Goal: Information Seeking & Learning: Check status

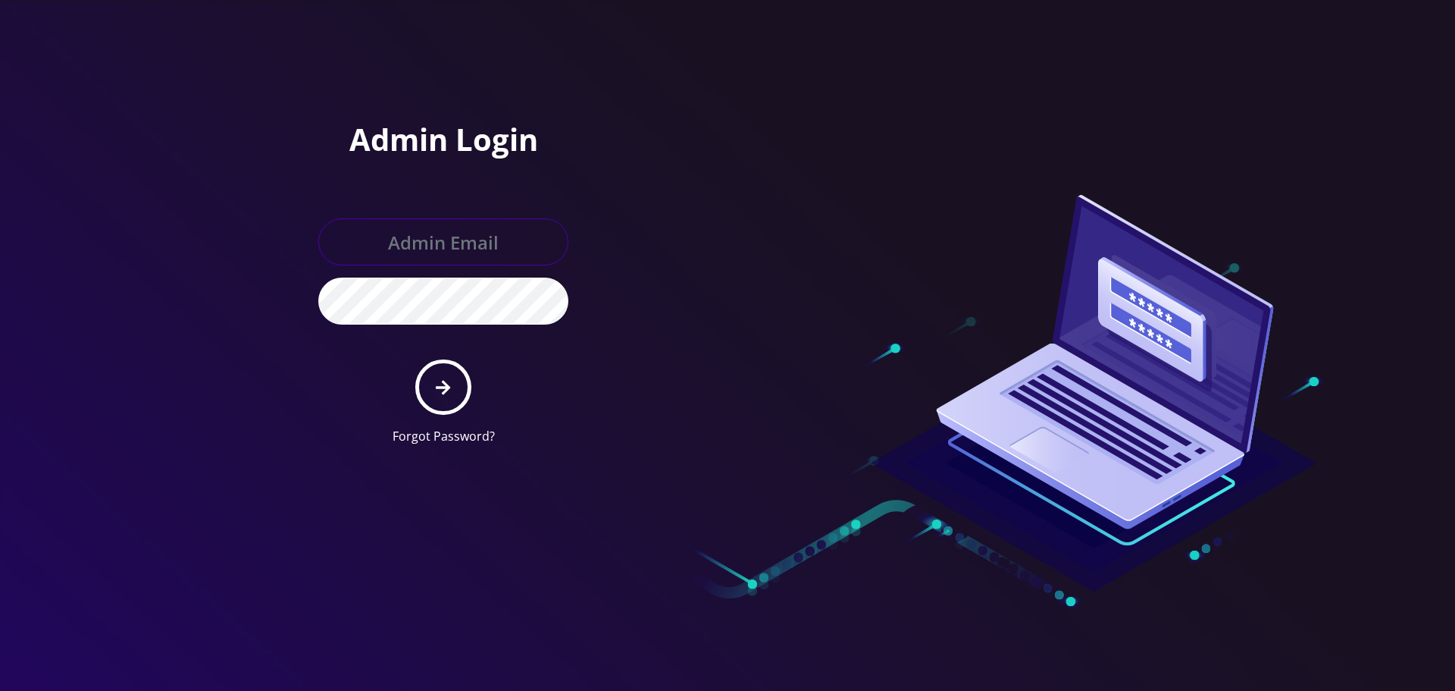
type input "[EMAIL_ADDRESS][DOMAIN_NAME]"
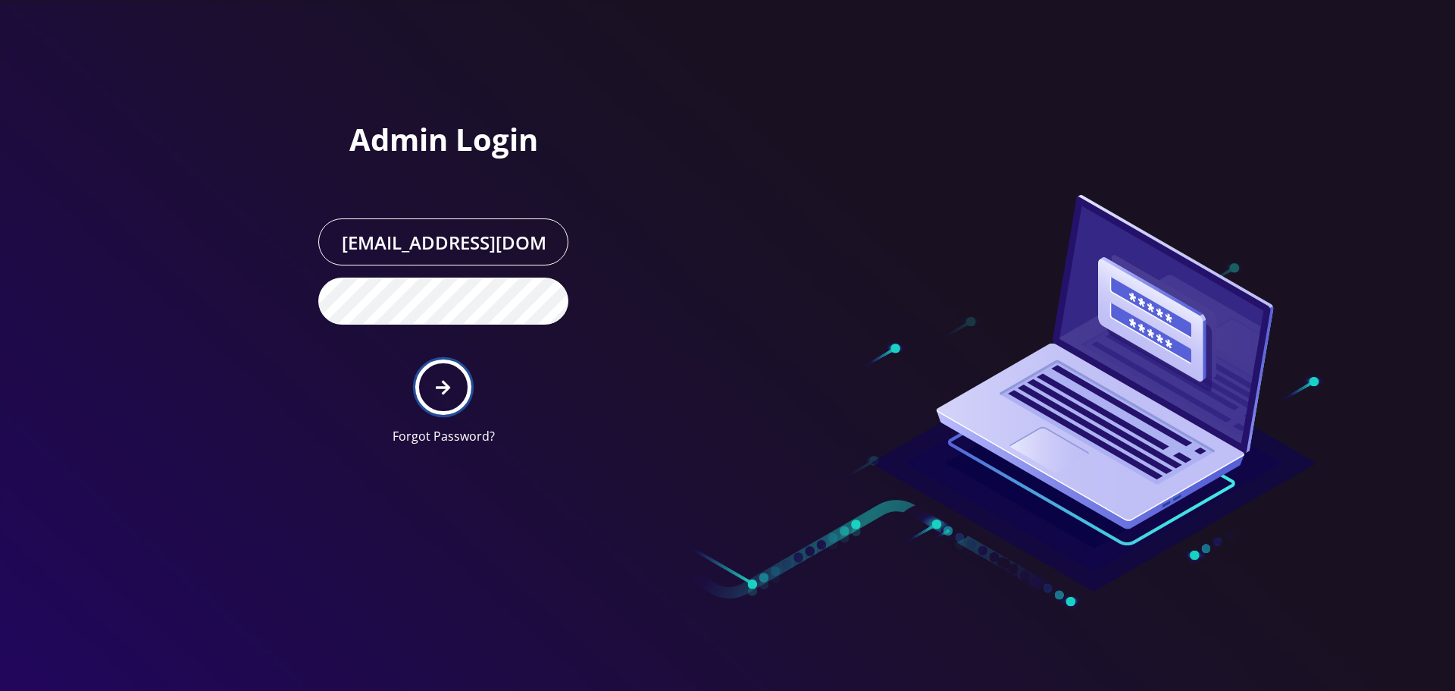
click at [431, 387] on button "submit" at bounding box center [442, 386] width 55 height 55
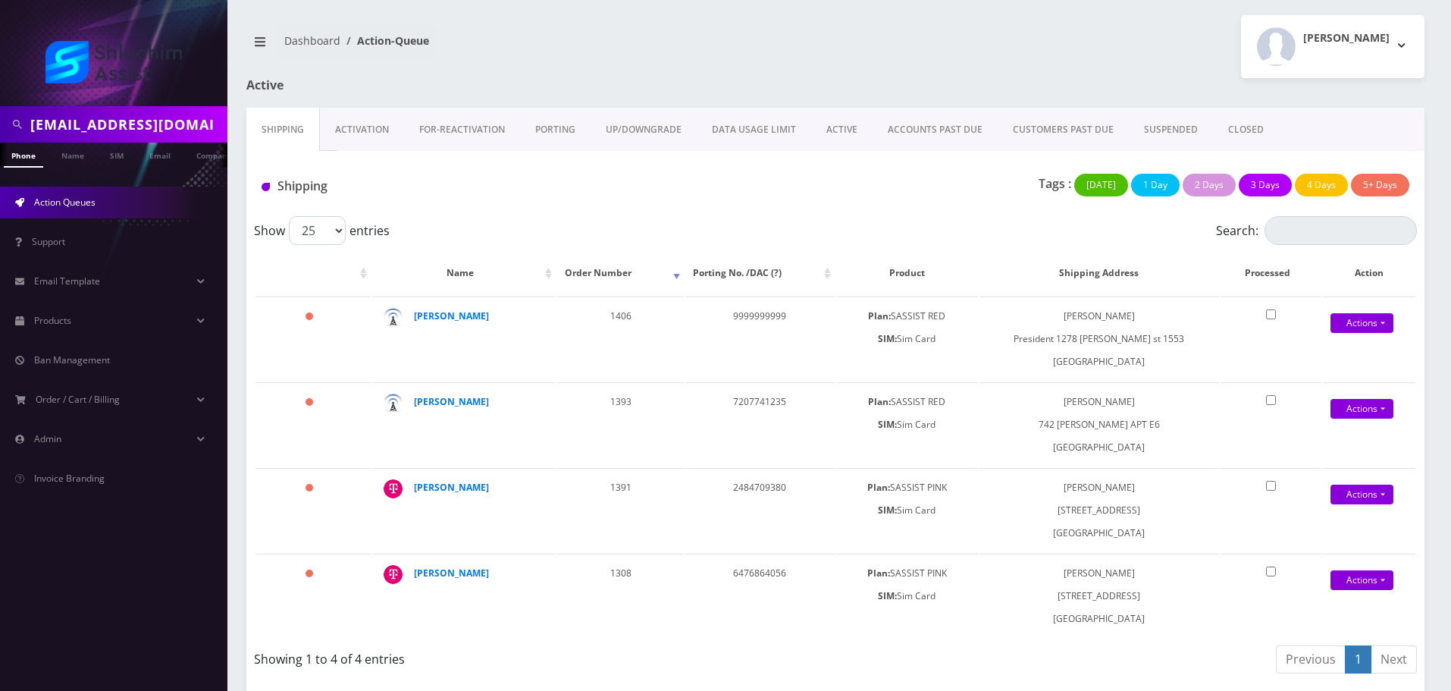
scroll to position [0, 8]
click at [141, 132] on input "shg77078@gmail.com" at bounding box center [126, 124] width 193 height 29
paste input "(929-683-5539)"
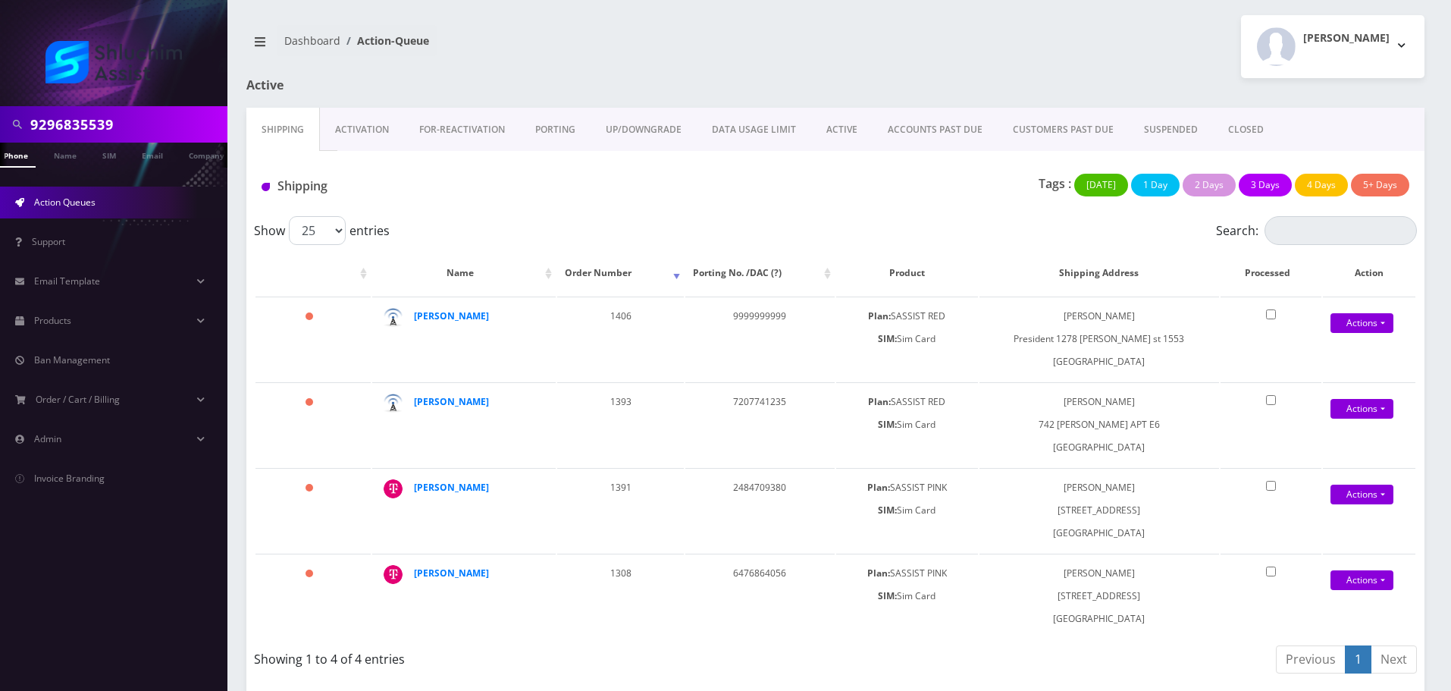
type input "9296835539"
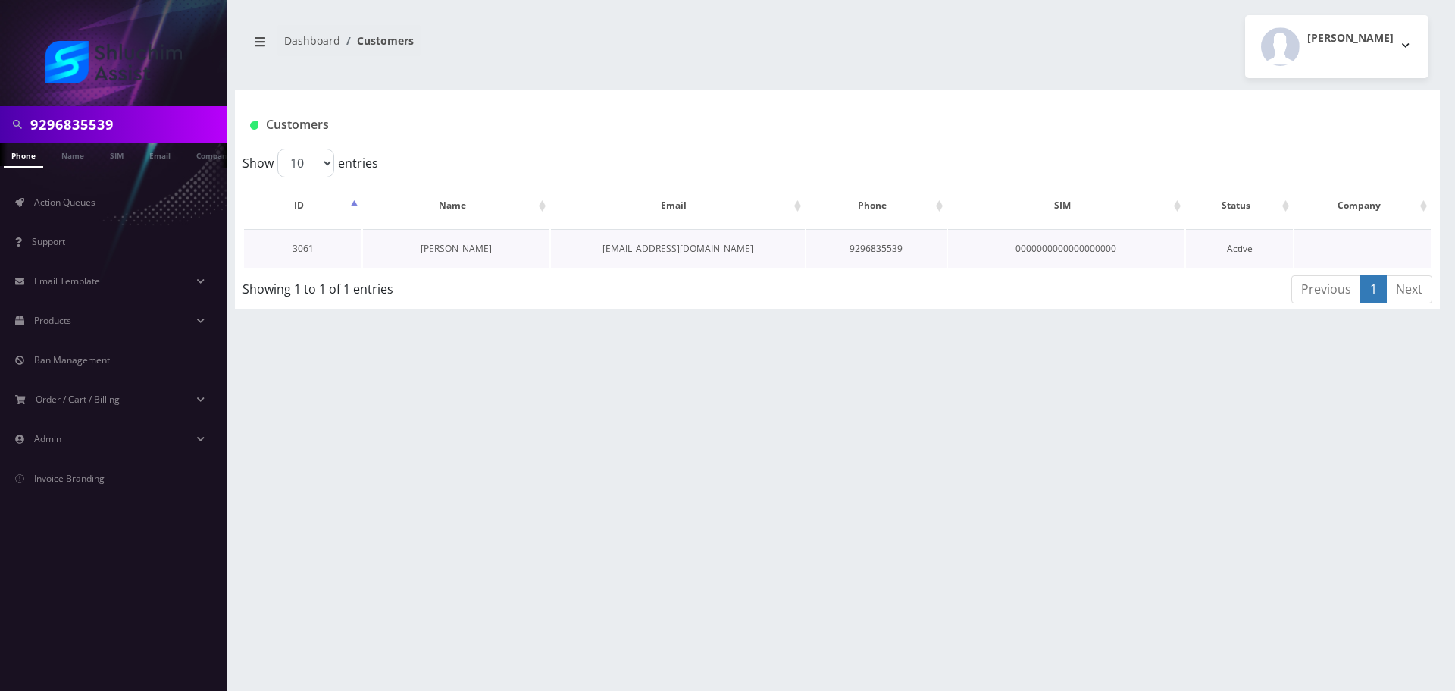
click at [481, 251] on link "[PERSON_NAME]" at bounding box center [456, 248] width 71 height 13
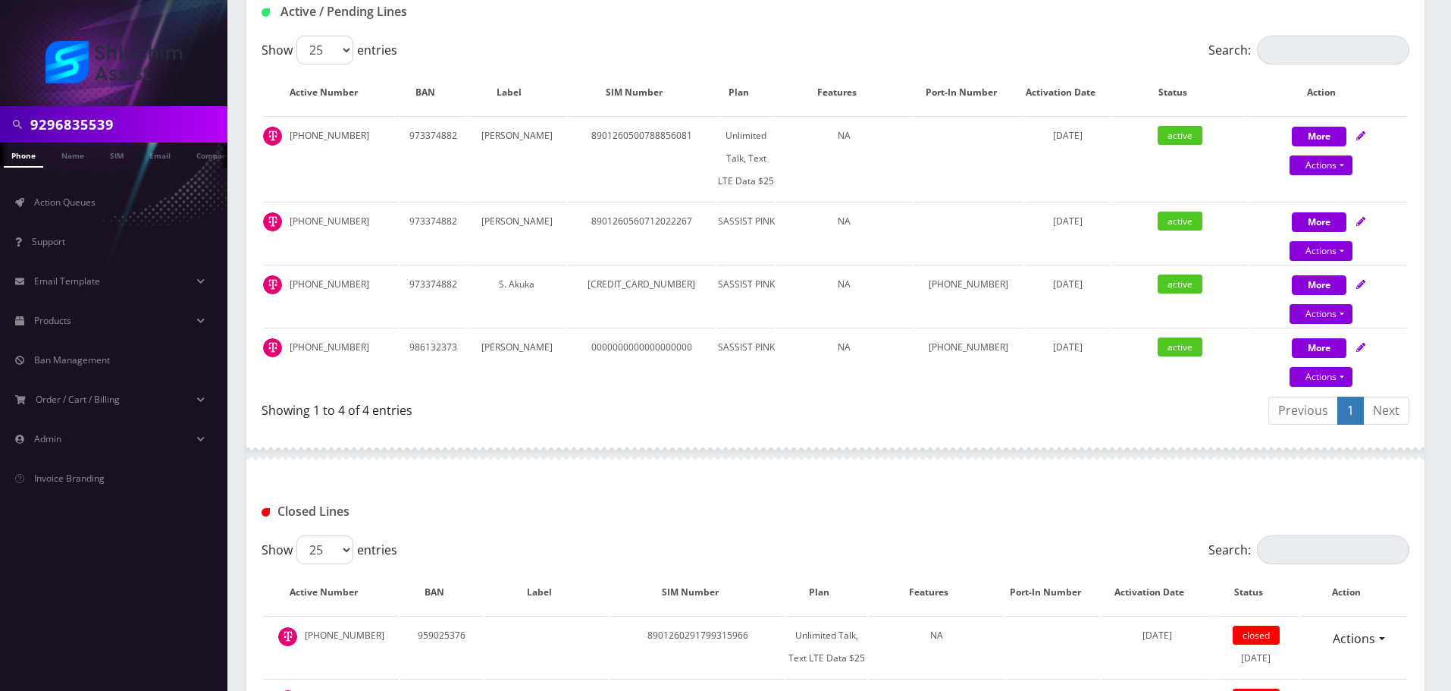
scroll to position [303, 0]
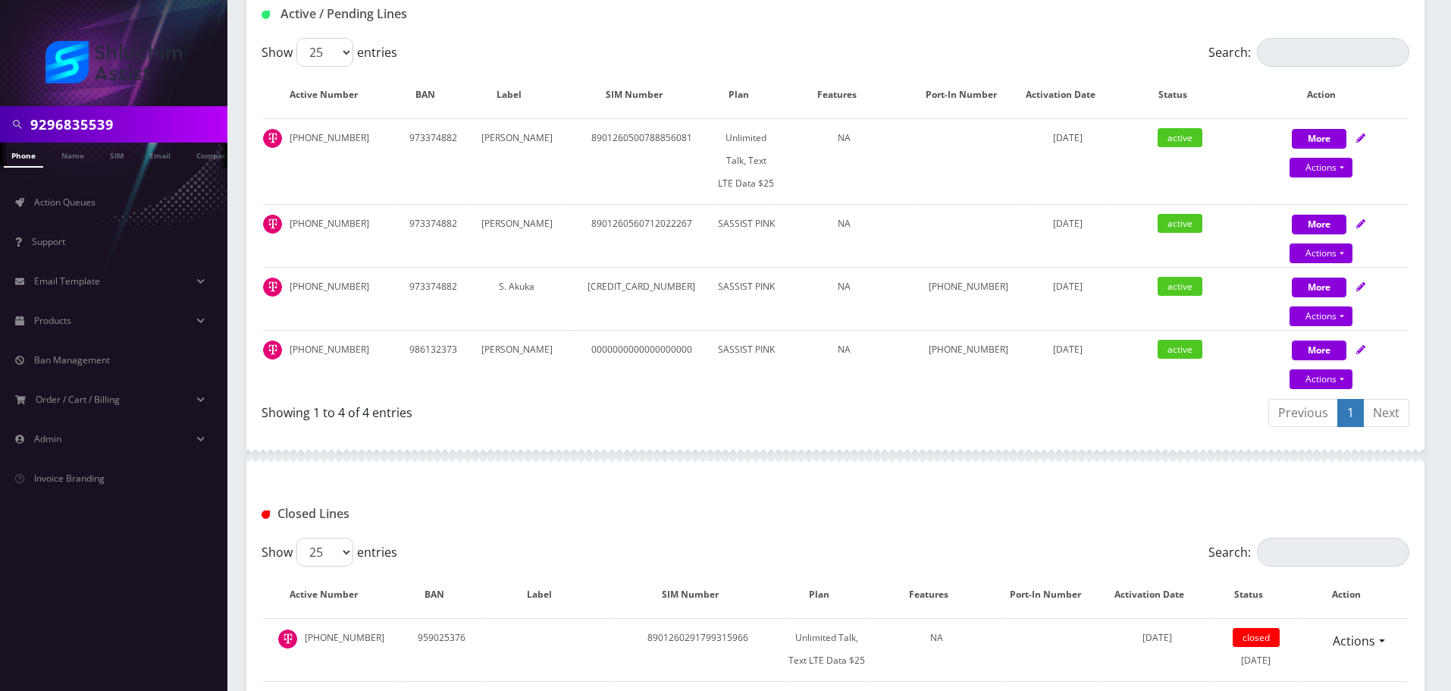
click at [620, 452] on div at bounding box center [835, 455] width 1178 height 45
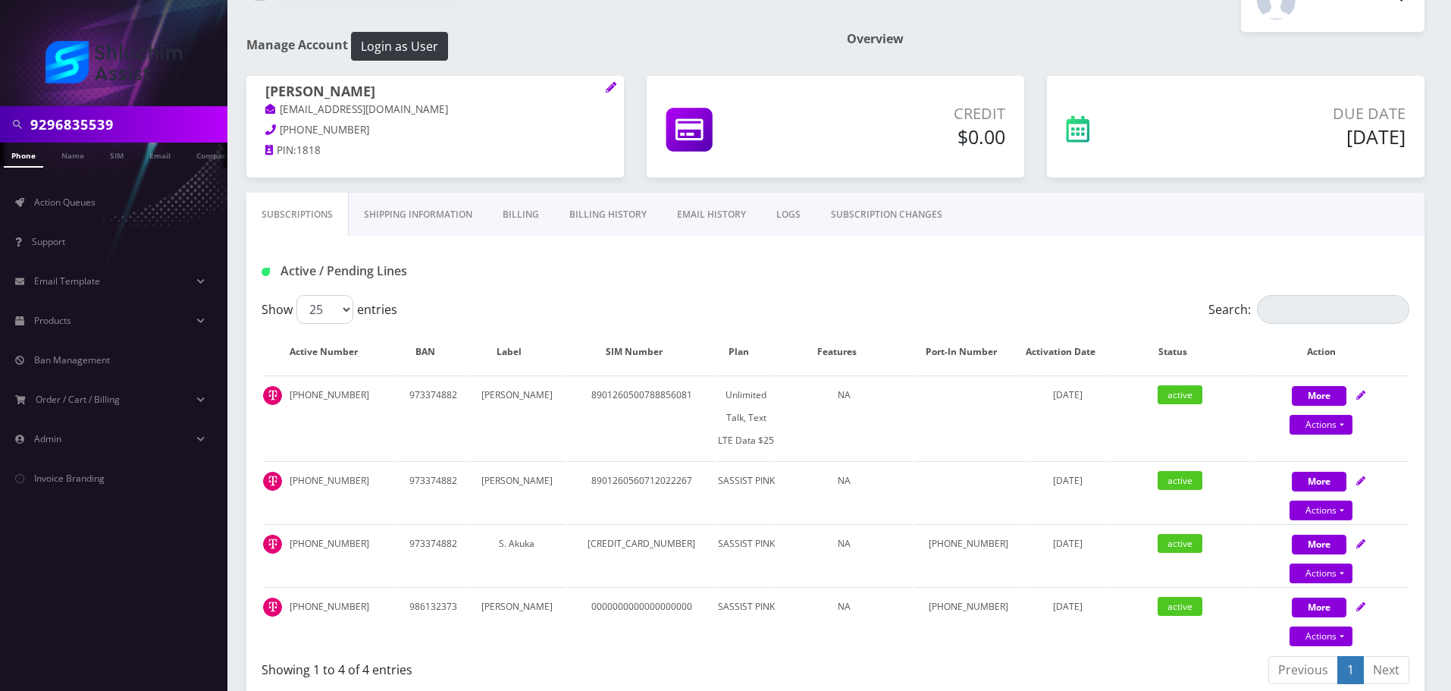
scroll to position [0, 0]
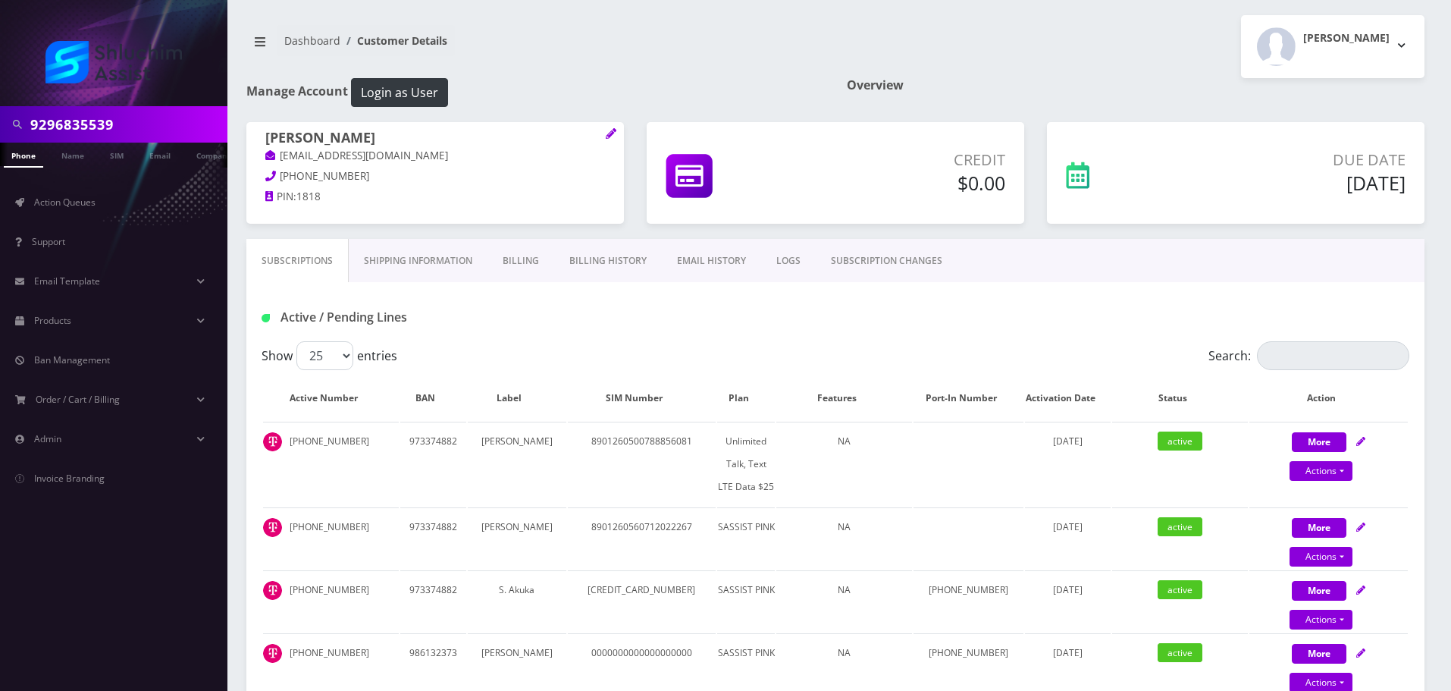
click at [517, 254] on link "Billing" at bounding box center [520, 261] width 67 height 44
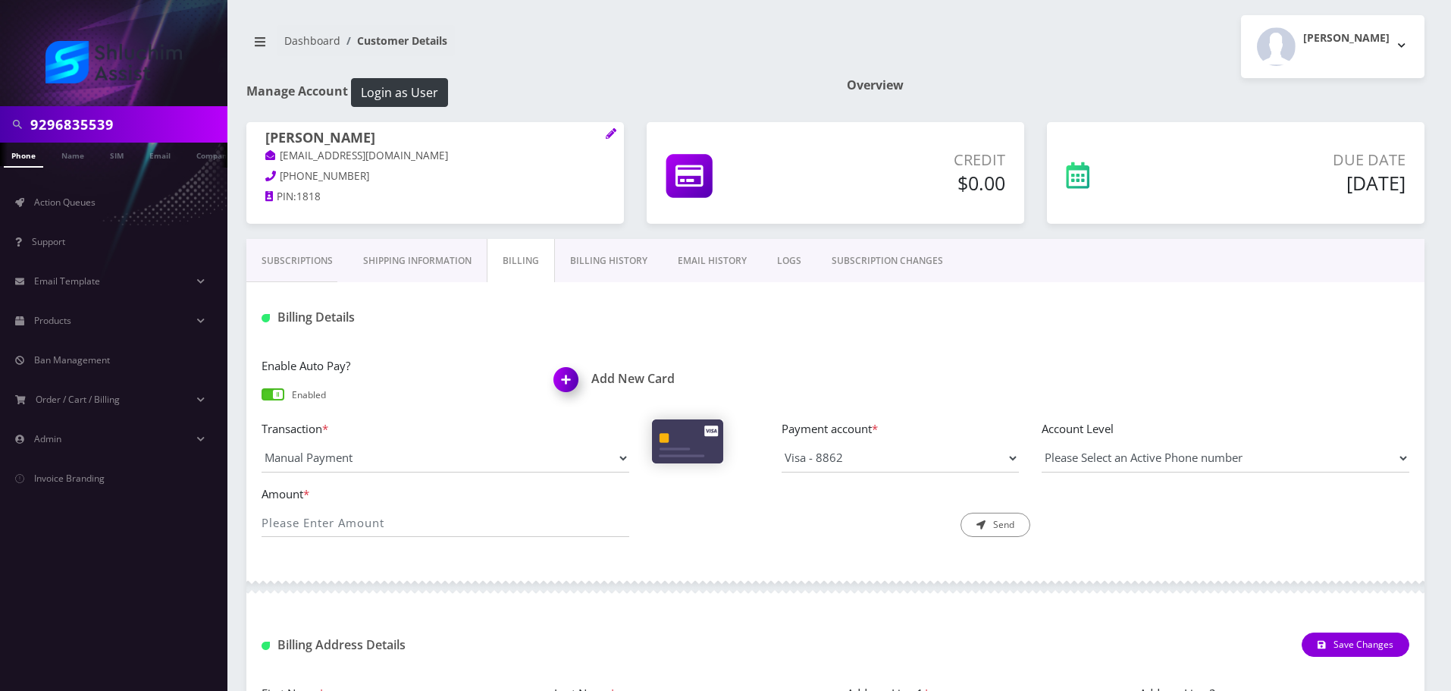
click at [612, 265] on link "Billing History" at bounding box center [609, 261] width 108 height 44
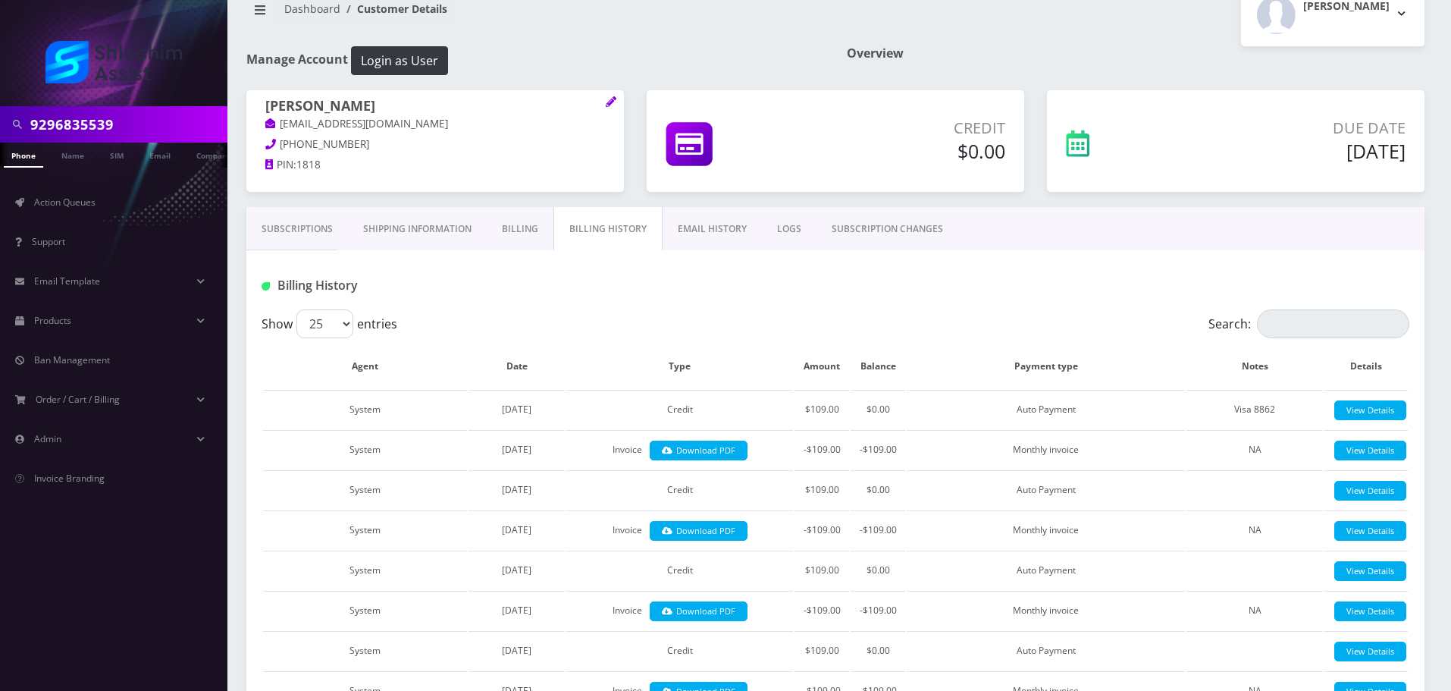
scroll to position [76, 0]
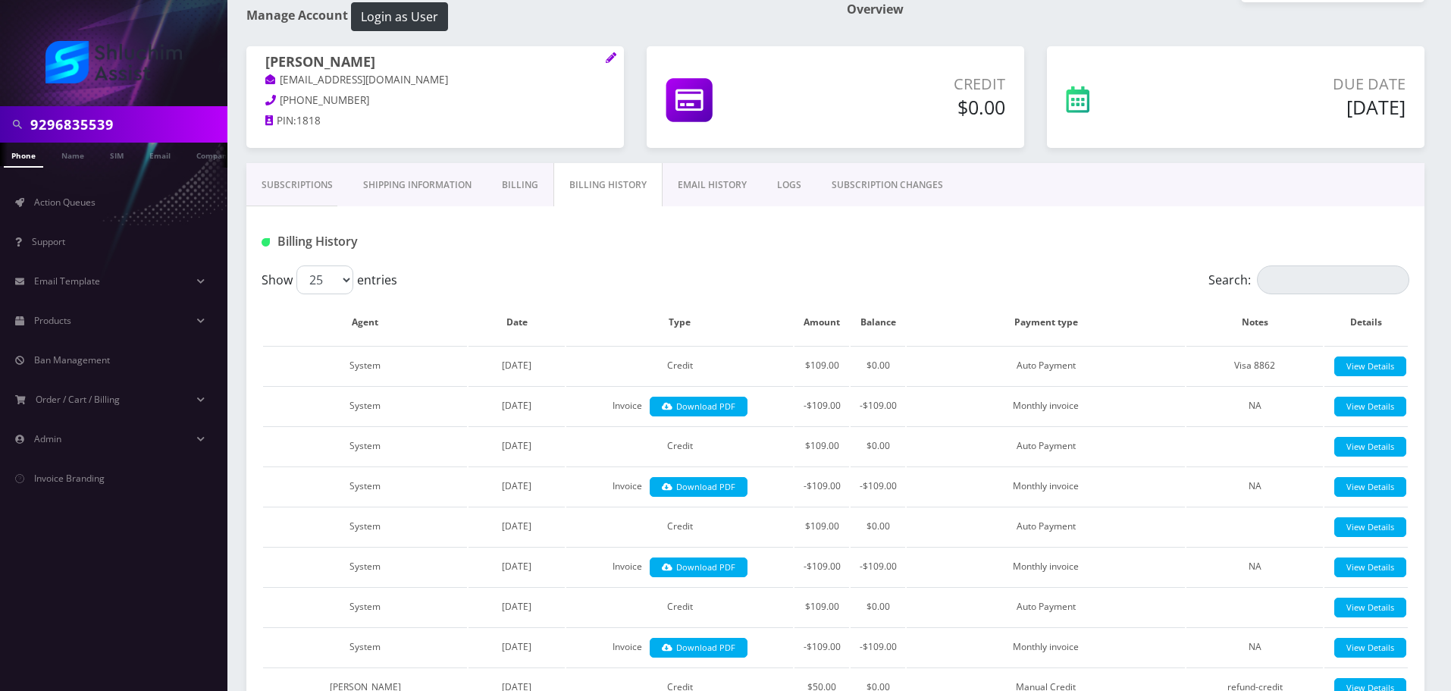
click at [507, 194] on link "Billing" at bounding box center [520, 185] width 67 height 44
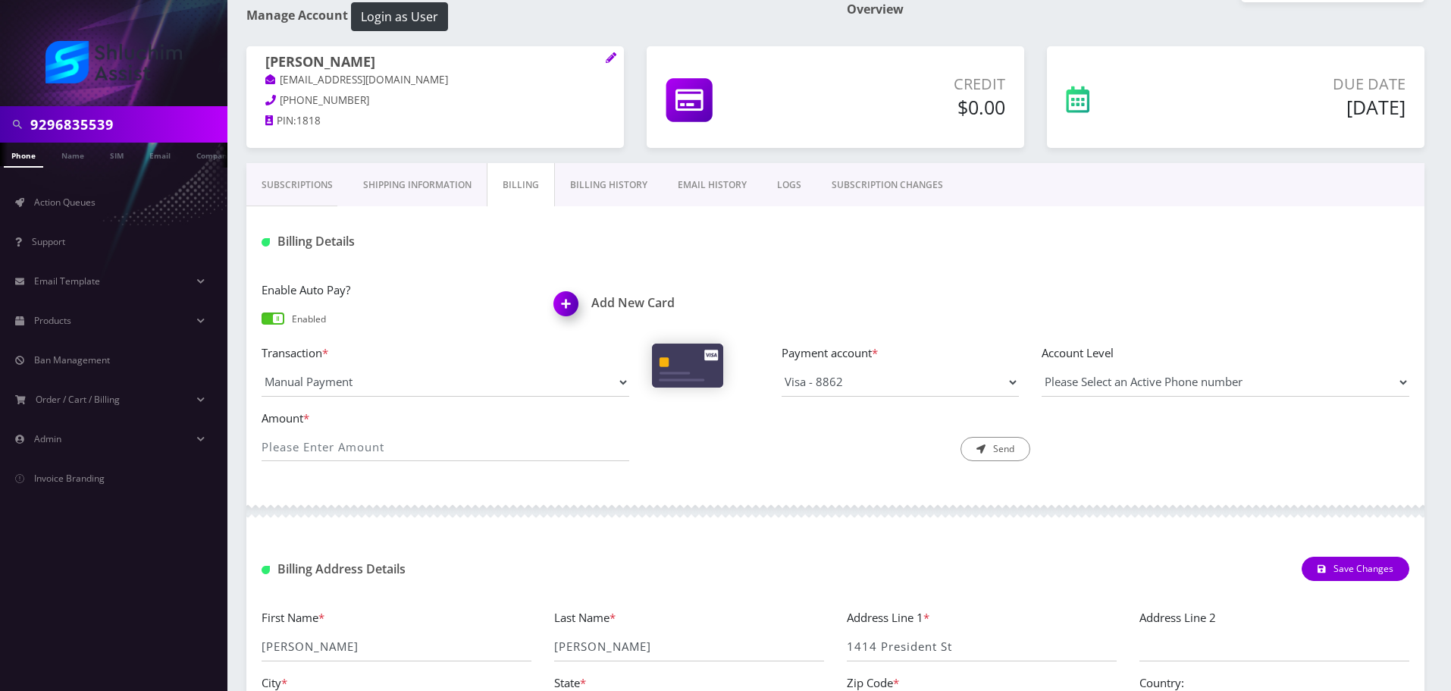
click at [288, 193] on link "Subscriptions" at bounding box center [297, 185] width 102 height 44
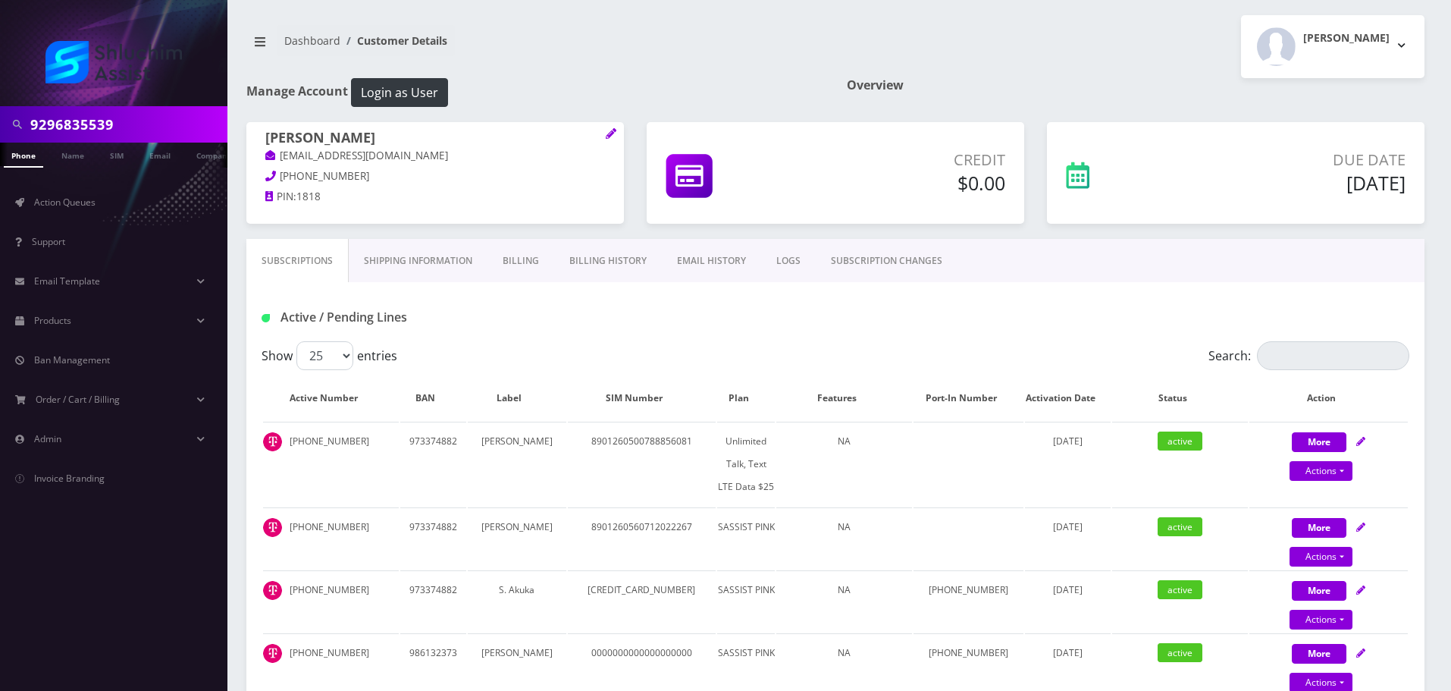
click at [601, 268] on link "Billing History" at bounding box center [608, 261] width 108 height 44
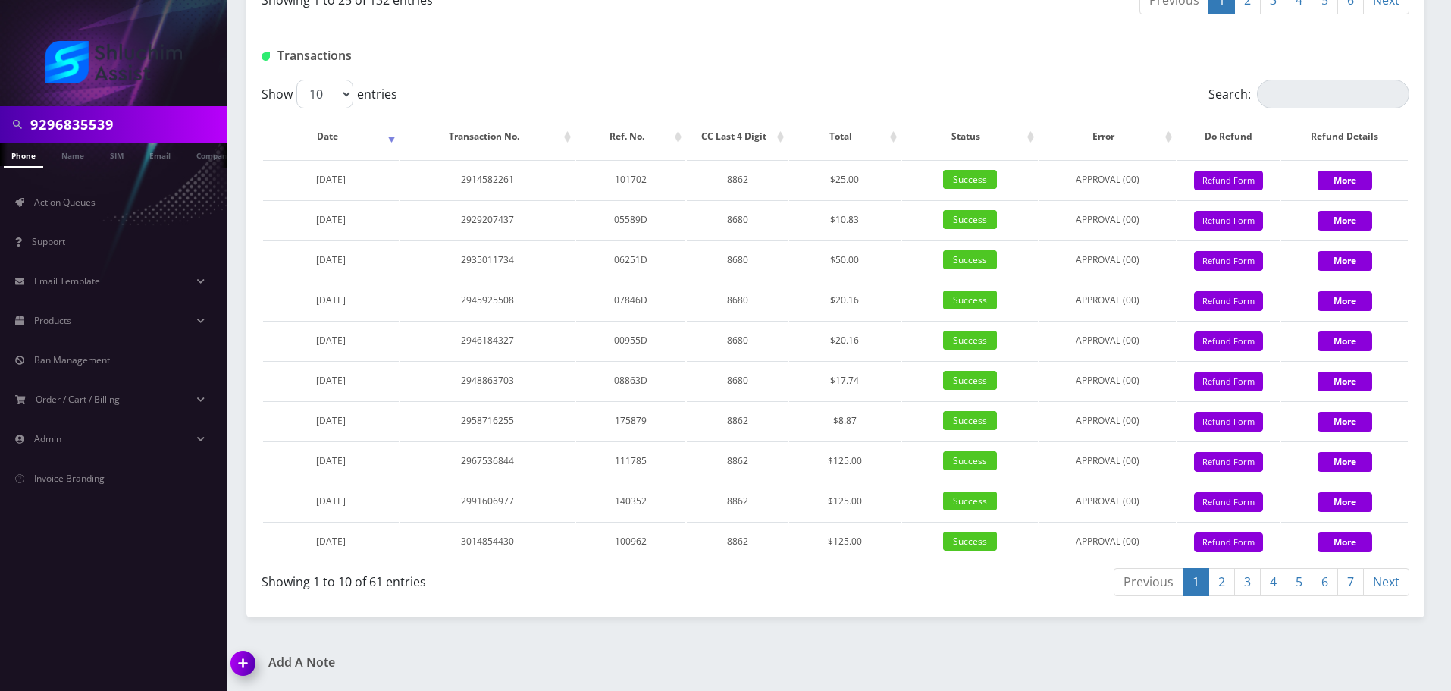
scroll to position [2014, 0]
click at [852, 69] on div "Transactions" at bounding box center [835, 49] width 1178 height 59
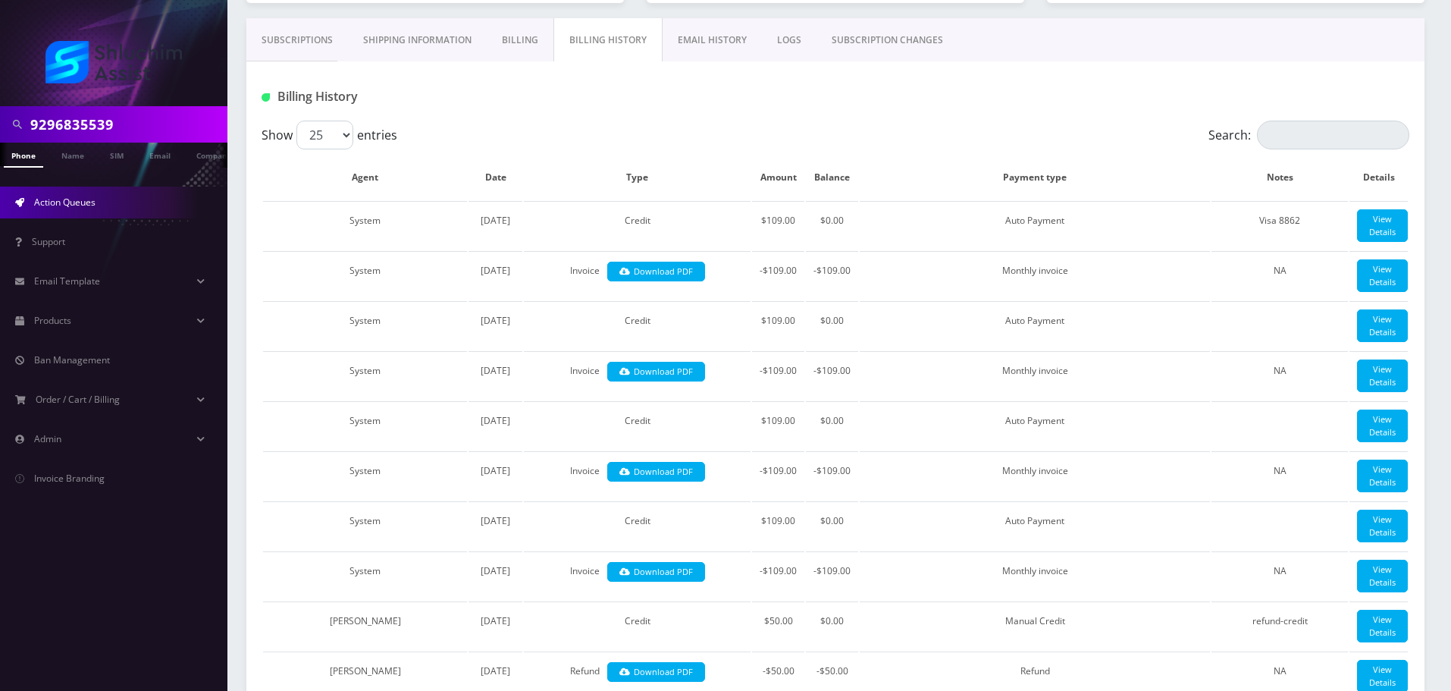
scroll to position [195, 0]
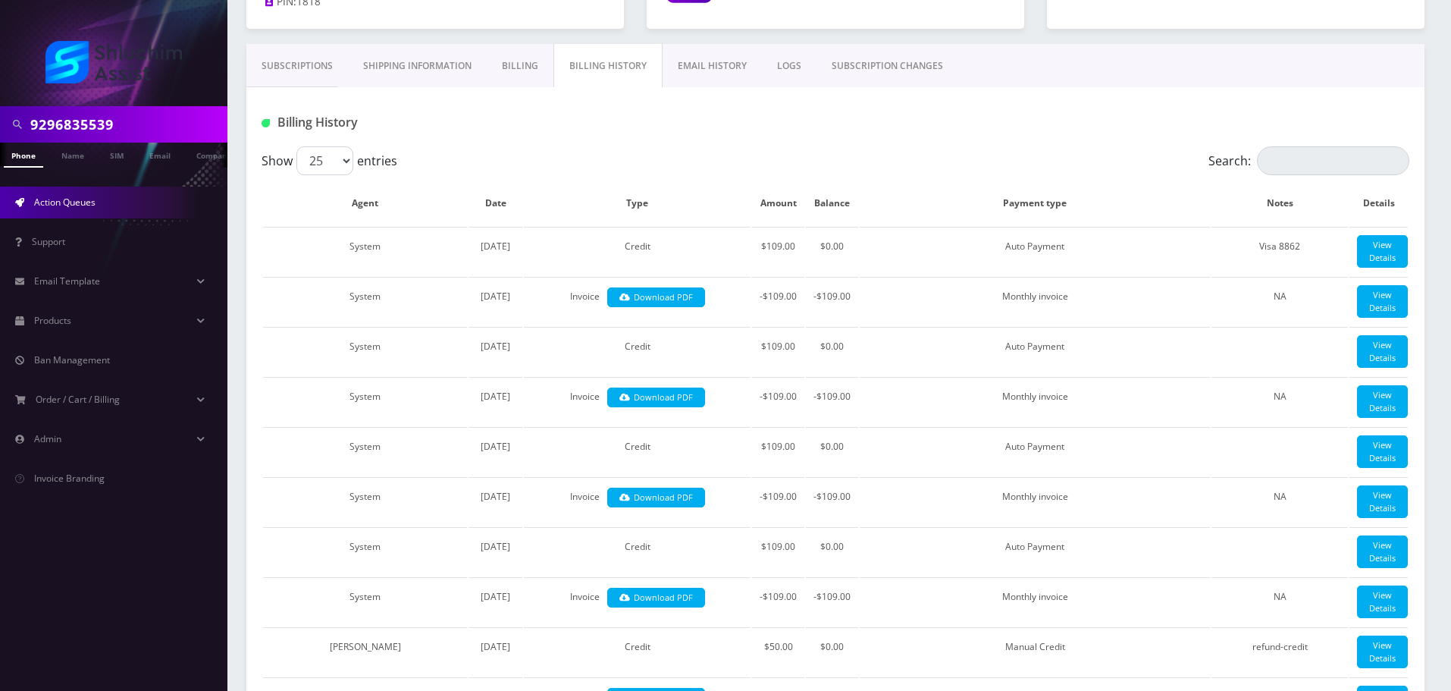
click at [97, 203] on link "Action Queues" at bounding box center [113, 202] width 227 height 32
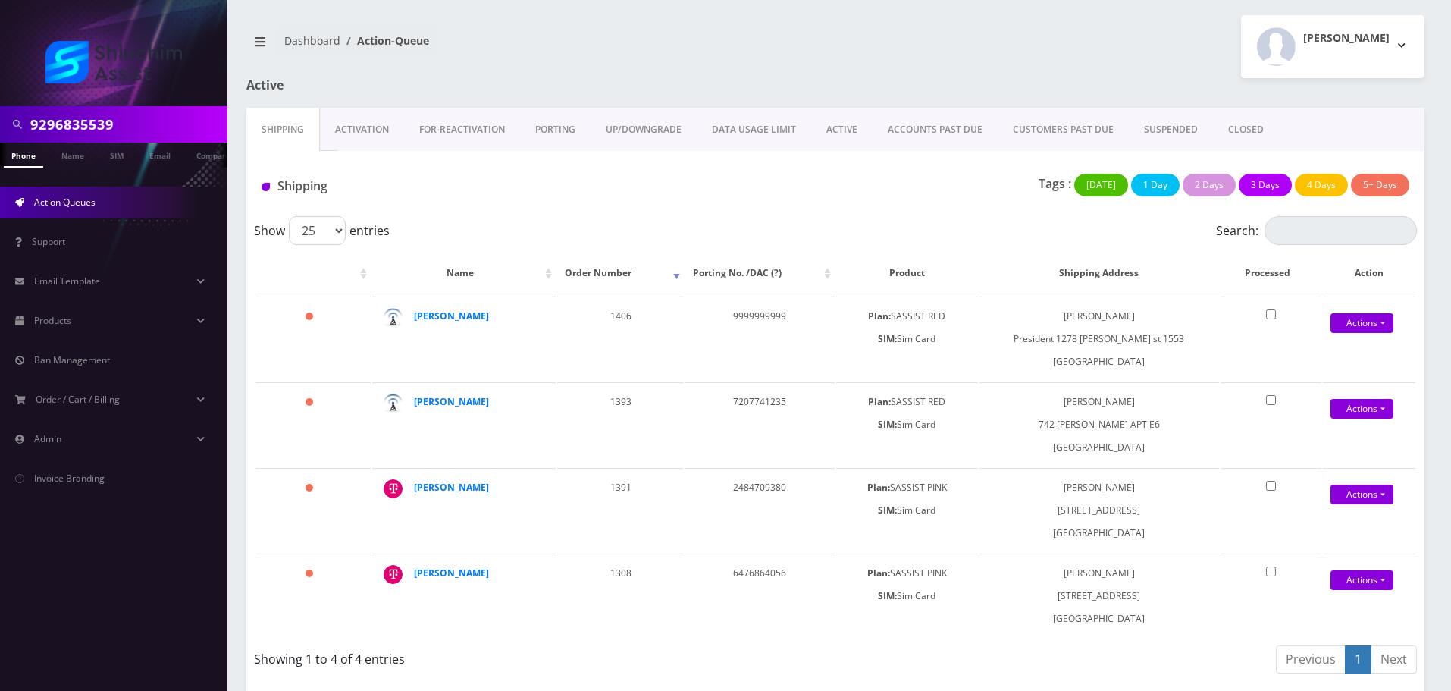
scroll to position [0, 8]
click at [124, 115] on input "9296835539" at bounding box center [126, 124] width 193 height 29
paste input "718-755-2613"
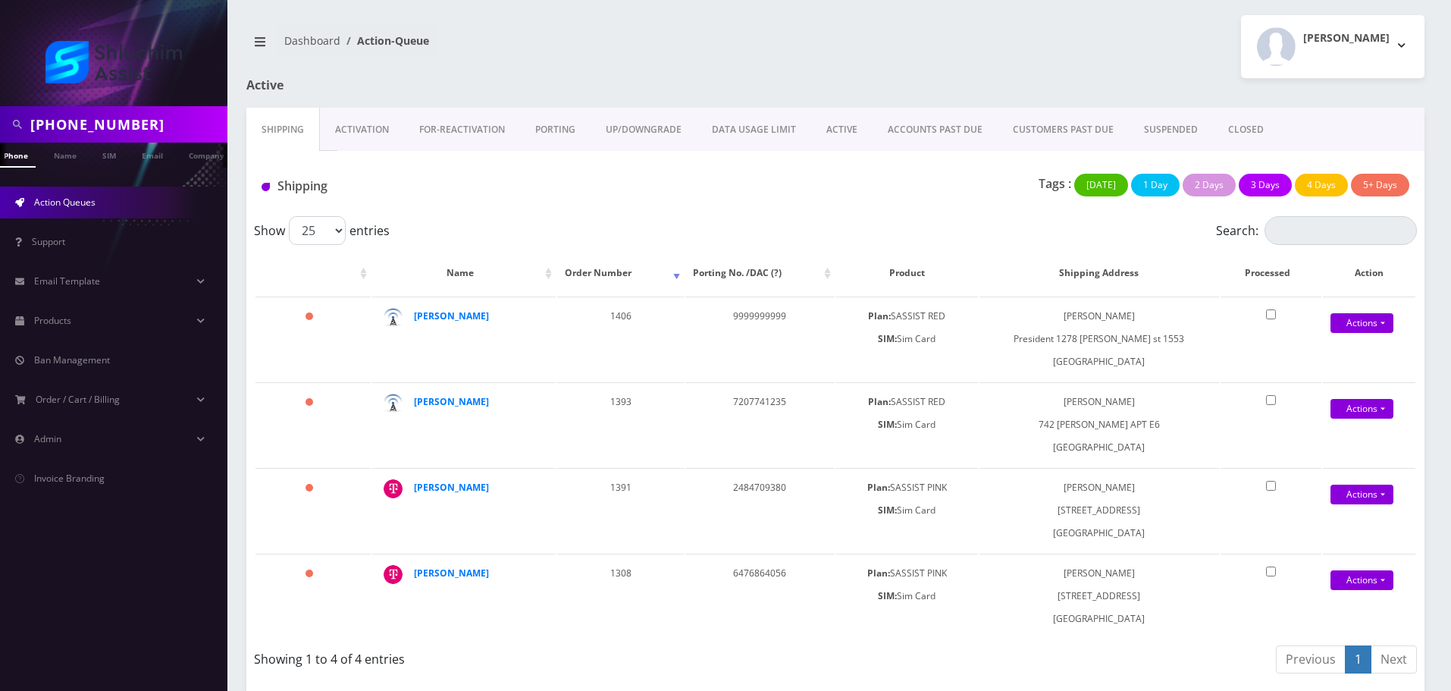
click at [111, 127] on input "718-755-2613" at bounding box center [126, 124] width 193 height 29
click at [105, 127] on input "718-755-2613" at bounding box center [126, 124] width 193 height 29
type input "718-755-2613"
click at [942, 135] on link "ACCOUNTS PAST DUE" at bounding box center [934, 130] width 125 height 44
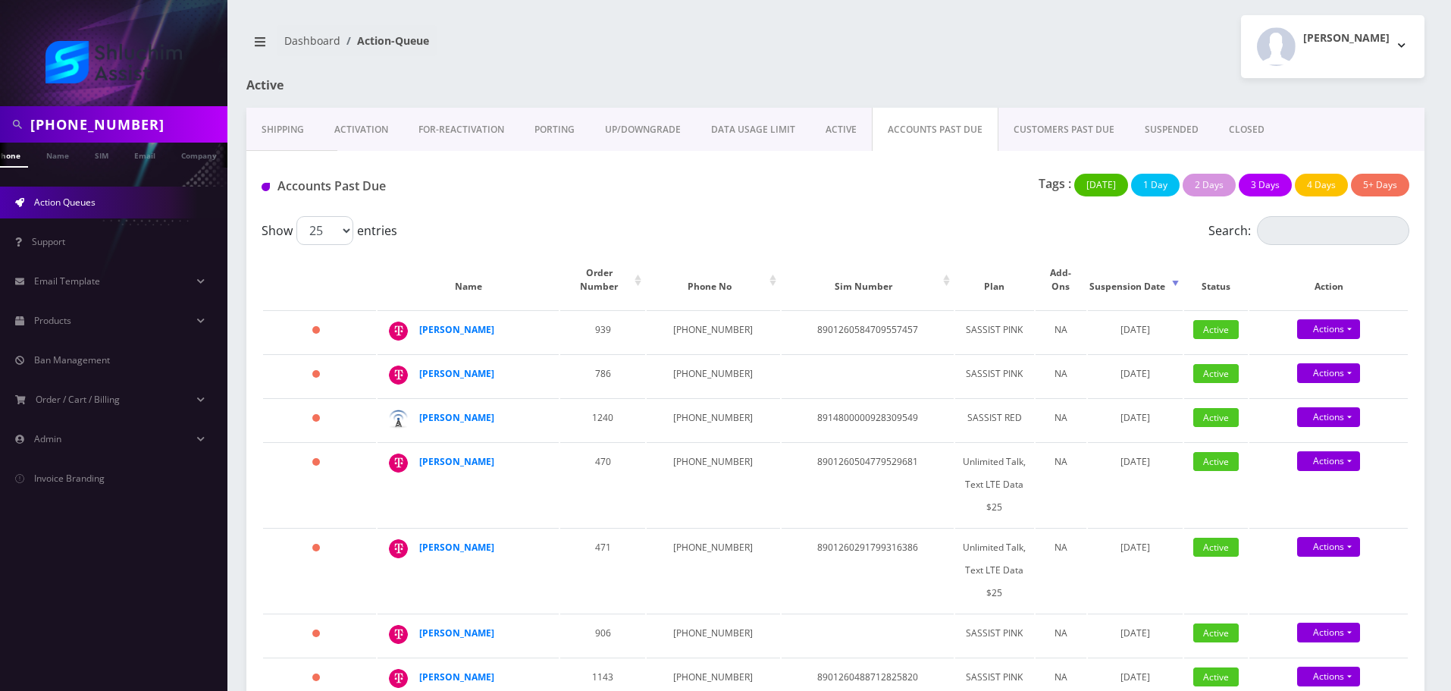
click at [622, 224] on div "Show 25 50 100 250 500 1000 entries" at bounding box center [692, 230] width 861 height 29
drag, startPoint x: 534, startPoint y: 208, endPoint x: 900, endPoint y: 141, distance: 371.5
click at [540, 211] on div "Accounts Past Due Tags : Today 1 Day 2 Days 3 Days 4 Days 5+ Days" at bounding box center [835, 183] width 1178 height 65
click at [162, 128] on input "718-755-2613" at bounding box center [126, 124] width 193 height 29
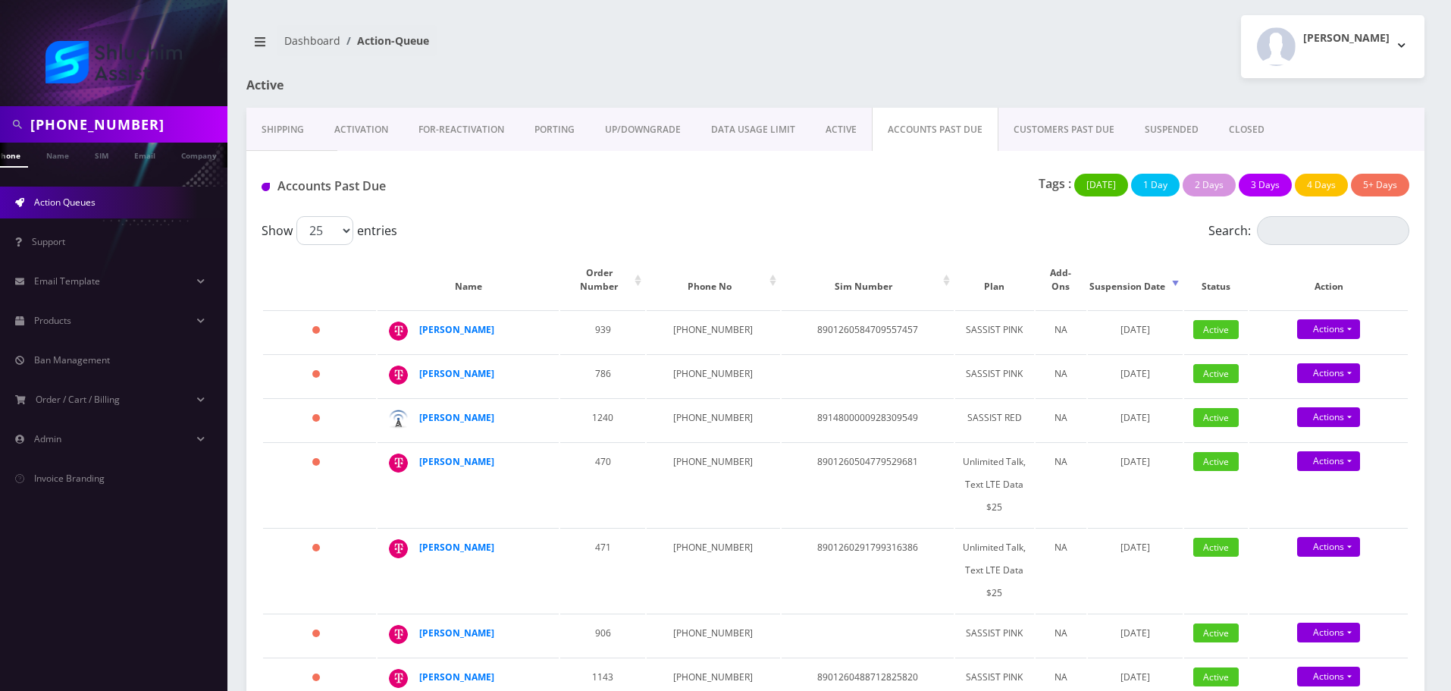
click at [162, 128] on input "718-755-2613" at bounding box center [126, 124] width 193 height 29
